Goal: Information Seeking & Learning: Learn about a topic

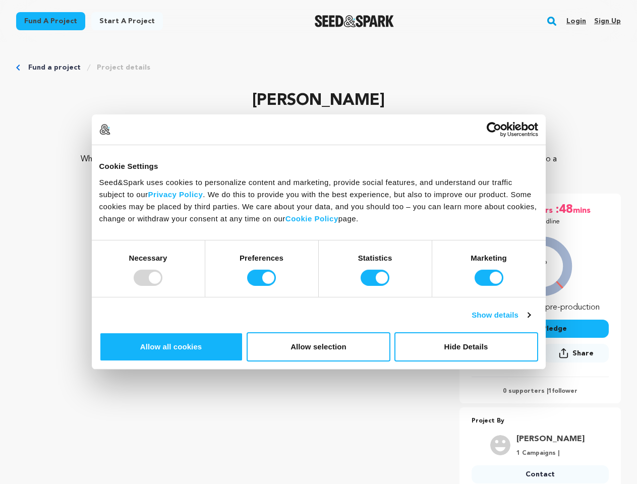
click at [162, 286] on div at bounding box center [148, 278] width 29 height 16
click at [276, 286] on input "Preferences" at bounding box center [261, 278] width 29 height 16
checkbox input "false"
click at [376, 286] on input "Statistics" at bounding box center [374, 278] width 29 height 16
checkbox input "false"
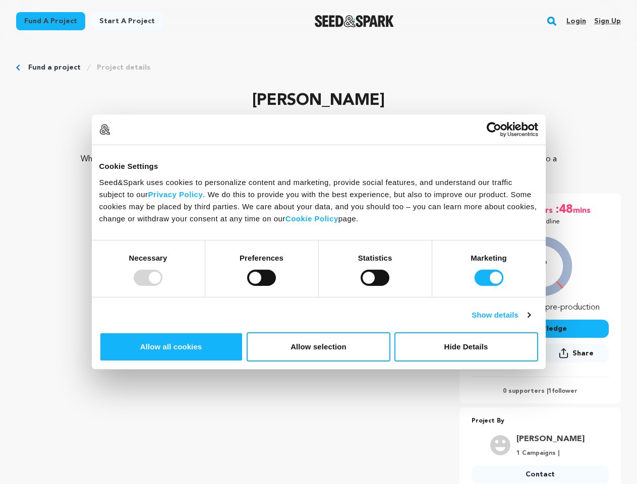
click at [474, 286] on input "Marketing" at bounding box center [488, 278] width 29 height 16
click at [530, 321] on link "Show details" at bounding box center [500, 315] width 58 height 12
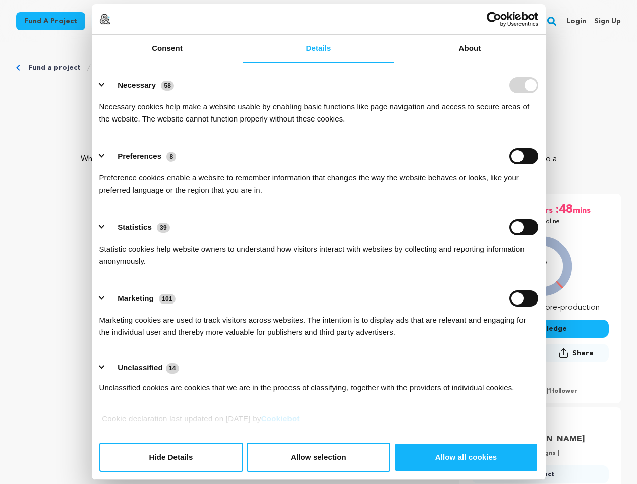
click at [546, 63] on link "About" at bounding box center [469, 49] width 151 height 28
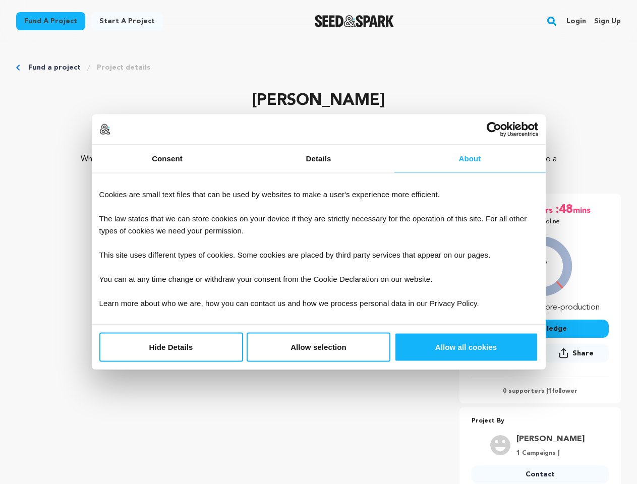
click at [557, 385] on div "0 supporters | 1 follower" at bounding box center [539, 386] width 137 height 19
click at [557, 418] on p "Project By" at bounding box center [539, 421] width 137 height 12
click at [554, 21] on rect "button" at bounding box center [552, 21] width 12 height 12
click at [116, 68] on input "text" at bounding box center [318, 73] width 574 height 14
